Goal: Task Accomplishment & Management: Use online tool/utility

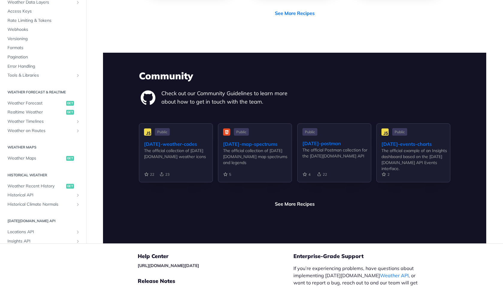
scroll to position [1405, 0]
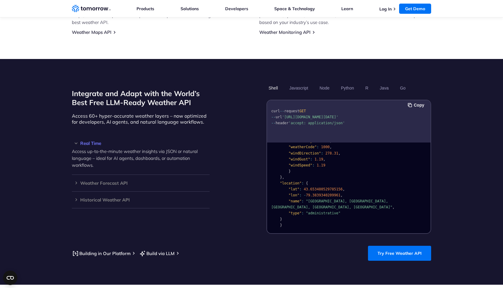
scroll to position [458, 0]
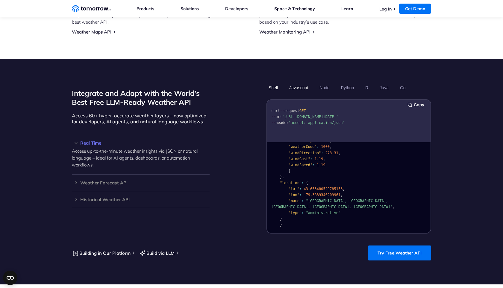
click at [303, 83] on button "Javascript" at bounding box center [298, 88] width 23 height 10
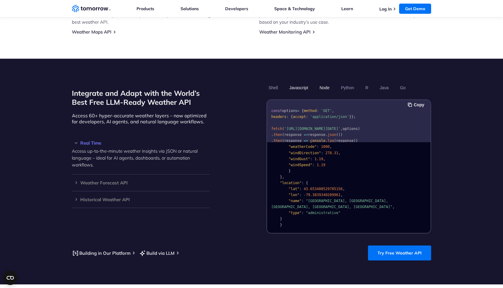
click at [324, 85] on button "Node" at bounding box center [325, 88] width 14 height 10
click at [301, 83] on button "Javascript" at bounding box center [298, 88] width 23 height 10
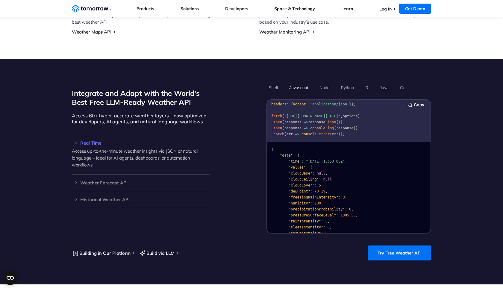
scroll to position [0, 0]
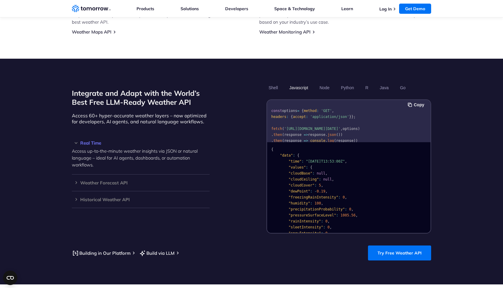
click at [304, 83] on button "Javascript" at bounding box center [298, 88] width 23 height 10
click at [326, 83] on button "Node" at bounding box center [325, 88] width 14 height 10
click at [298, 83] on button "Javascript" at bounding box center [298, 88] width 23 height 10
click at [318, 83] on button "Node" at bounding box center [325, 88] width 14 height 10
click at [351, 76] on section "Integrate and Adapt with the World’s Best Free LLM-Ready Weather API Access 60+…" at bounding box center [251, 172] width 503 height 226
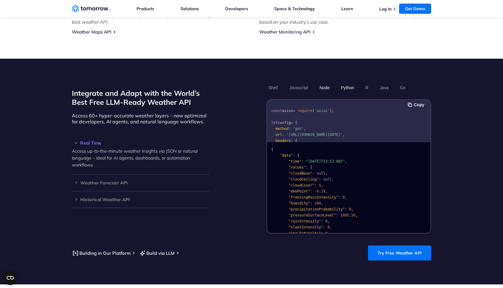
click at [349, 83] on button "Python" at bounding box center [347, 88] width 17 height 10
click at [300, 83] on button "Javascript" at bounding box center [298, 88] width 23 height 10
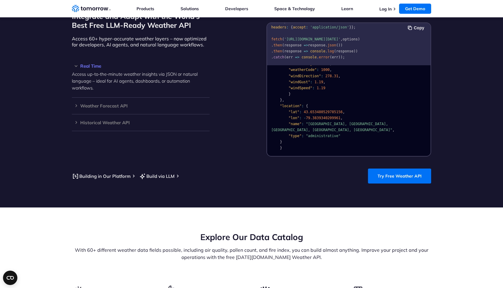
scroll to position [538, 0]
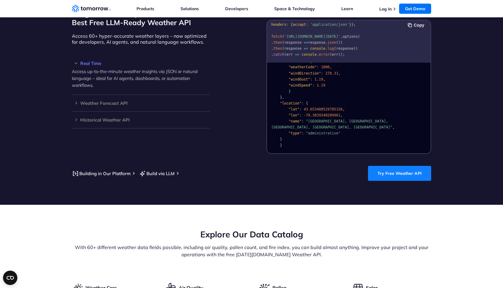
click at [388, 166] on link "Try Free Weather API" at bounding box center [399, 173] width 63 height 15
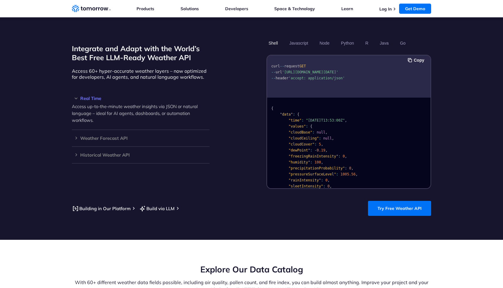
scroll to position [484, 0]
